Goal: Information Seeking & Learning: Learn about a topic

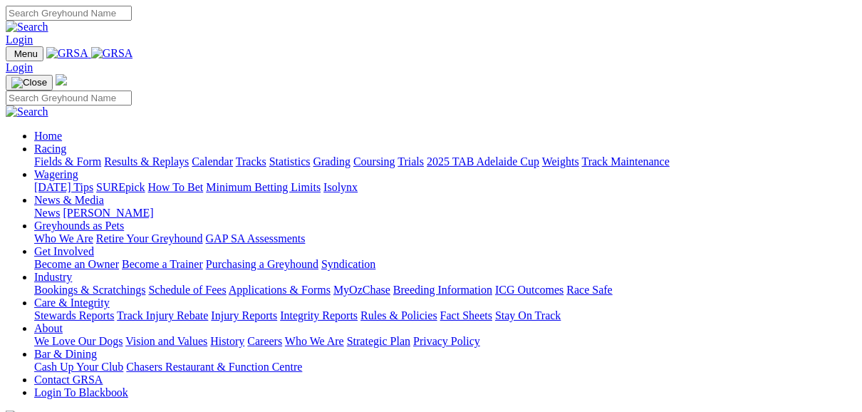
click at [63, 155] on link "Fields & Form" at bounding box center [67, 161] width 67 height 12
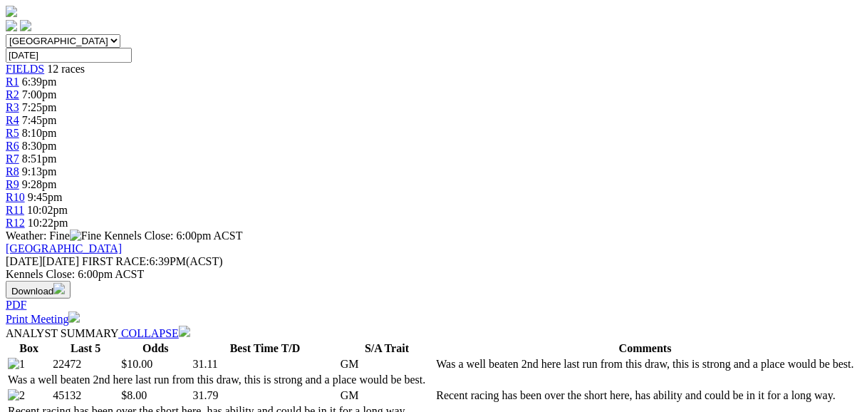
scroll to position [456, 0]
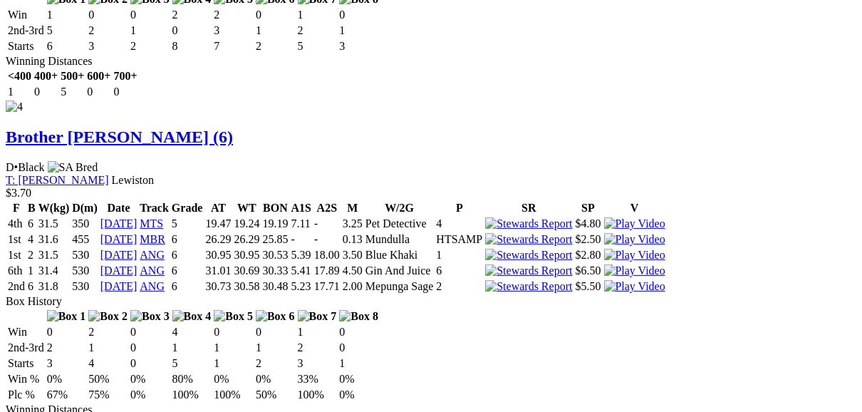
scroll to position [3591, 0]
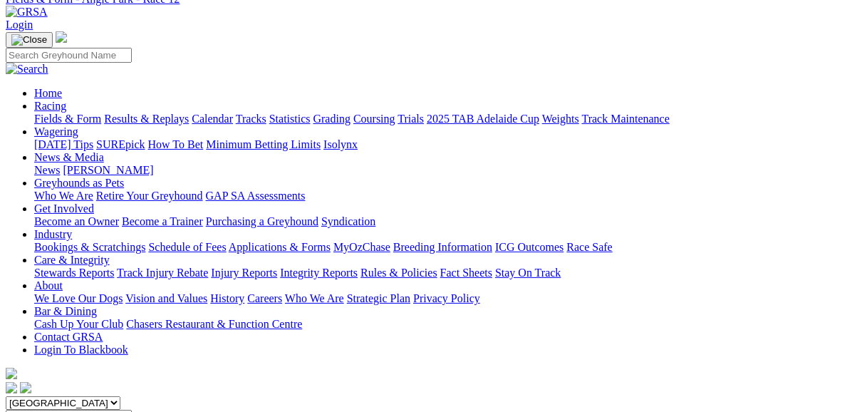
scroll to position [0, 0]
